Goal: Navigation & Orientation: Find specific page/section

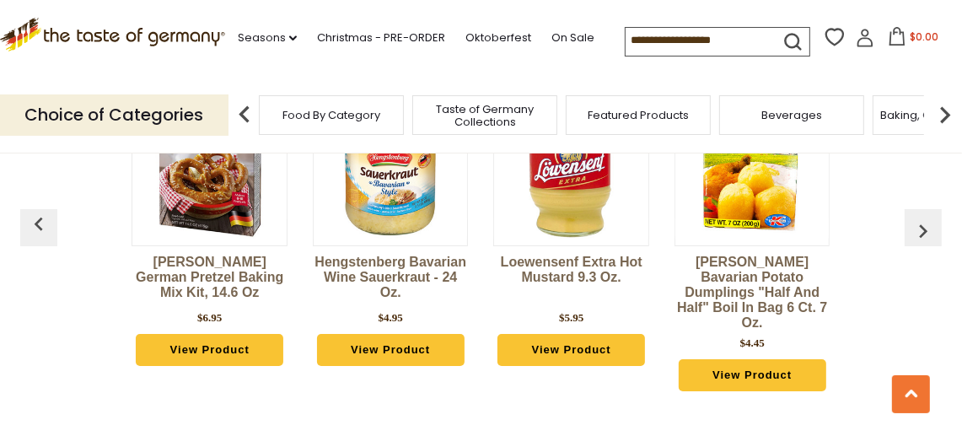
scroll to position [4457, 0]
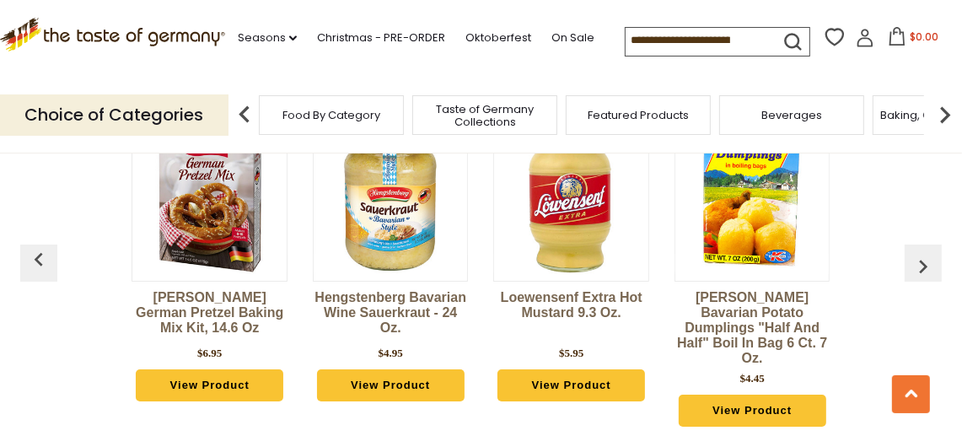
click at [250, 114] on img at bounding box center [245, 115] width 34 height 34
click at [279, 109] on div "Food By Category" at bounding box center [331, 115] width 145 height 40
click at [287, 112] on span "Food By Category" at bounding box center [323, 115] width 98 height 13
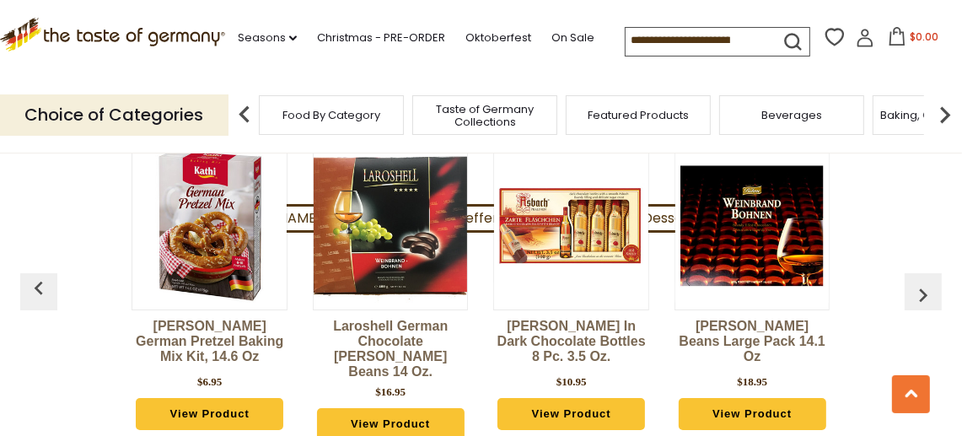
scroll to position [3695, 0]
